Goal: Information Seeking & Learning: Find specific page/section

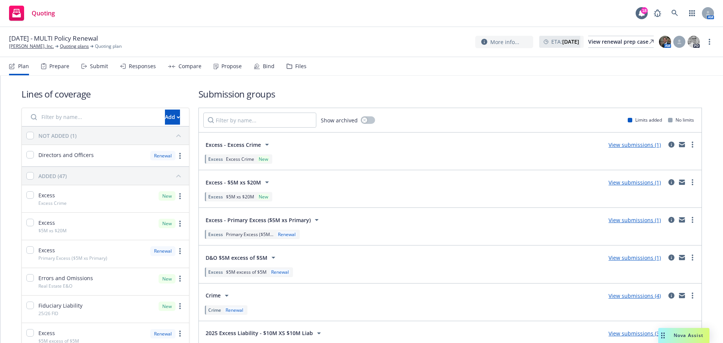
scroll to position [151, 0]
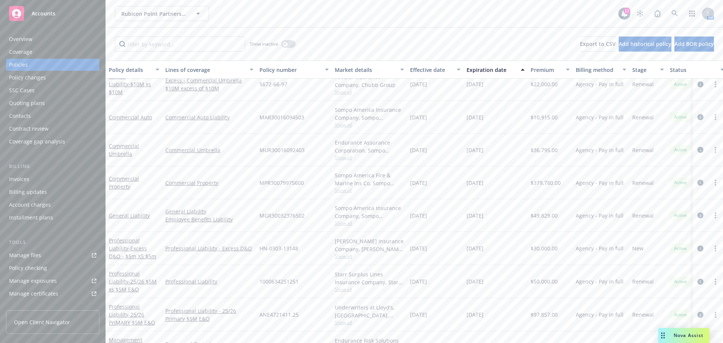
scroll to position [226, 0]
click at [127, 180] on link "Commercial Property" at bounding box center [124, 181] width 30 height 15
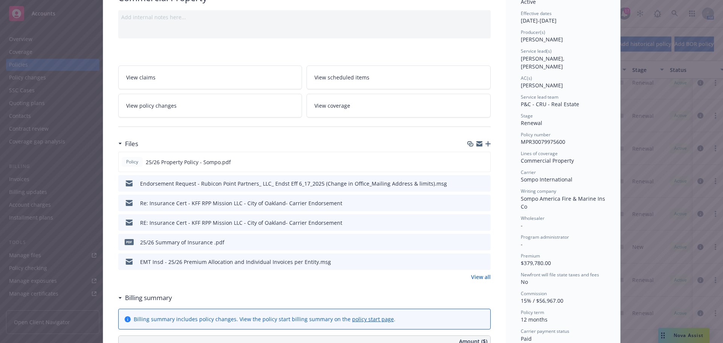
scroll to position [75, 0]
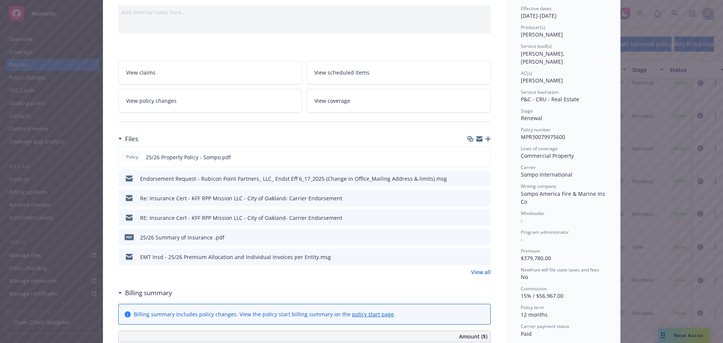
click at [477, 273] on link "View all" at bounding box center [481, 272] width 20 height 8
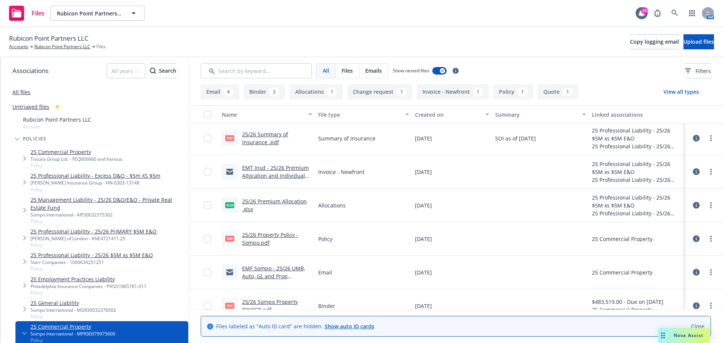
scroll to position [101, 0]
click at [387, 89] on button "Change request 1" at bounding box center [379, 91] width 65 height 15
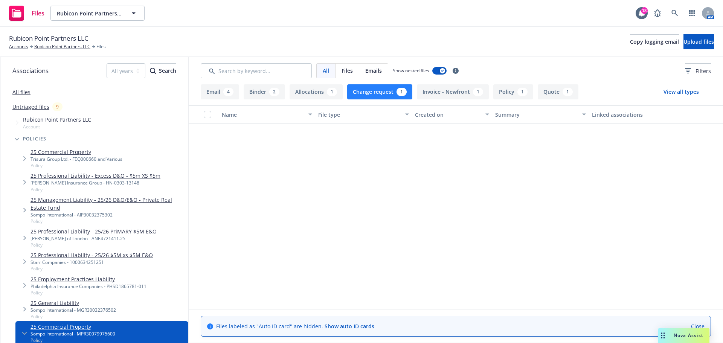
scroll to position [0, 0]
